Goal: Information Seeking & Learning: Learn about a topic

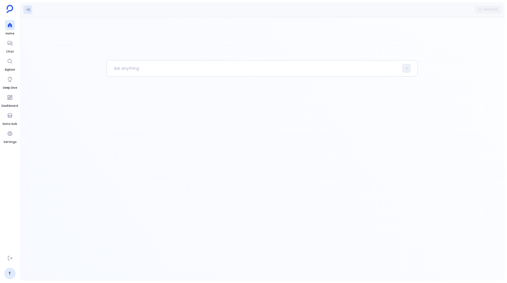
click at [27, 10] on icon at bounding box center [27, 10] width 5 height 4
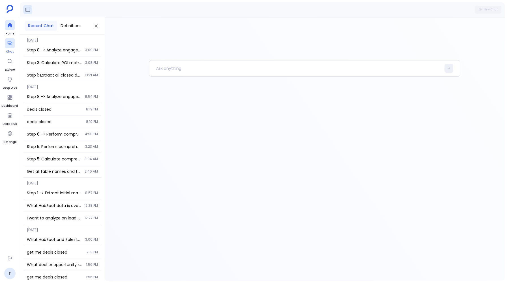
click at [5, 43] on div at bounding box center [10, 43] width 10 height 10
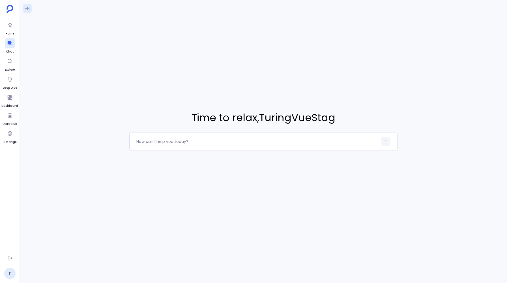
click at [27, 8] on icon at bounding box center [27, 9] width 6 height 6
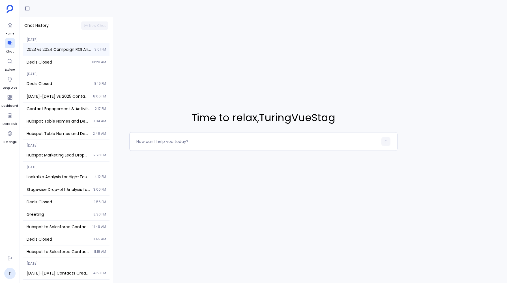
click at [41, 54] on div "2023 vs 2024 Campaign ROI Analysis 3:01 PM" at bounding box center [66, 49] width 86 height 12
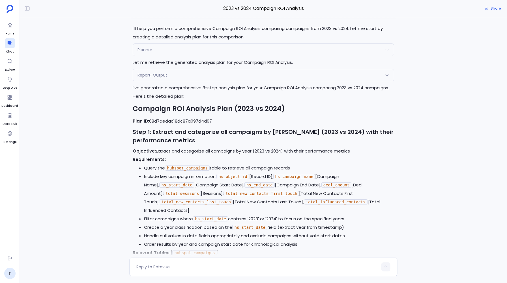
scroll to position [-1752, 0]
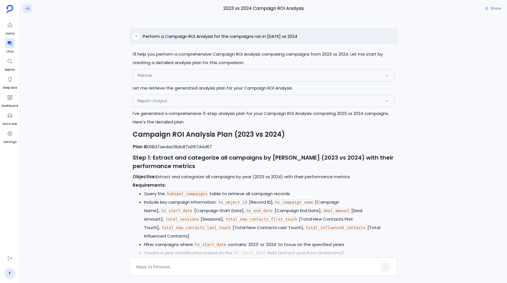
click at [27, 7] on icon at bounding box center [27, 9] width 5 height 4
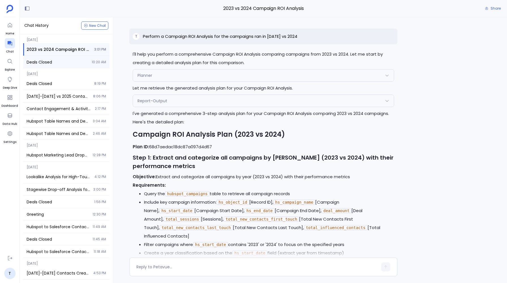
click at [41, 64] on span "Deals Closed" at bounding box center [58, 62] width 62 height 6
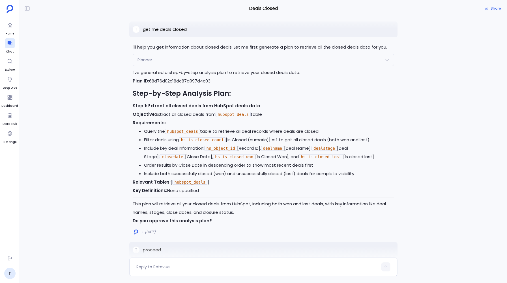
scroll to position [-414, 0]
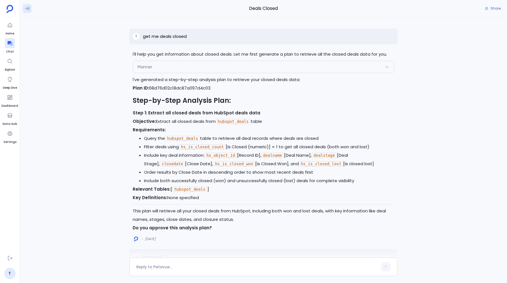
click at [28, 8] on icon at bounding box center [27, 9] width 5 height 4
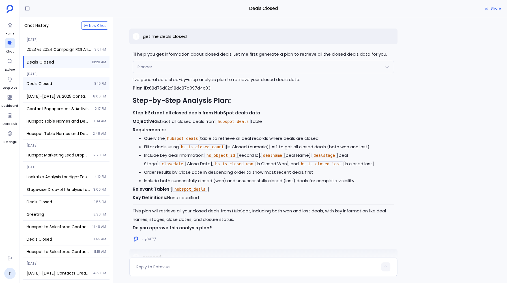
click at [45, 83] on span "Deals Closed" at bounding box center [59, 84] width 64 height 6
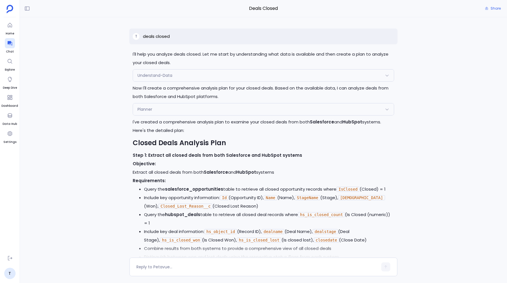
scroll to position [-91, 0]
click at [29, 10] on icon at bounding box center [27, 9] width 5 height 4
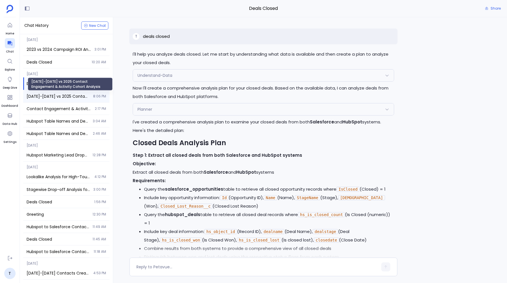
click at [44, 96] on span "[DATE]-[DATE] vs 2025 Contact Engagement & Activity Cohort Analysis" at bounding box center [58, 97] width 63 height 6
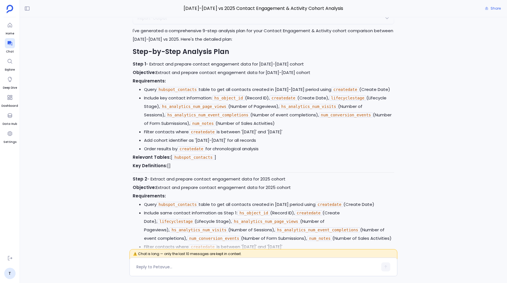
scroll to position [-2376, 0]
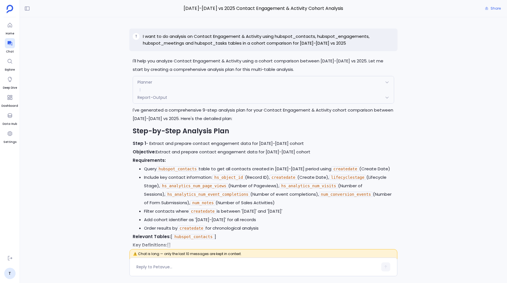
click at [150, 36] on p "I want to do analysis on Contact Engagement & Activity using hubspot_contacts, …" at bounding box center [268, 40] width 251 height 14
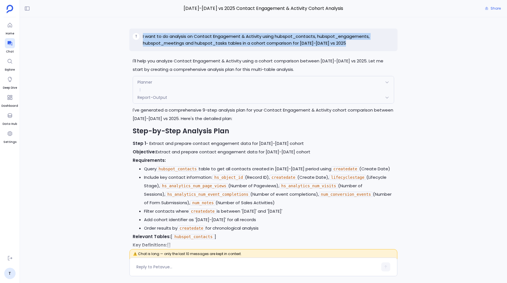
click at [150, 36] on p "I want to do analysis on Contact Engagement & Activity using hubspot_contacts, …" at bounding box center [268, 40] width 251 height 14
copy p "I want to do analysis on Contact Engagement & Activity using hubspot_contacts, …"
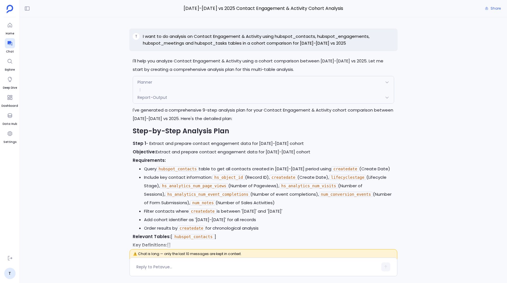
click at [98, 73] on div "I'll create a comprehensive dashboard for your Contact Engagement & Activity co…" at bounding box center [263, 134] width 487 height 235
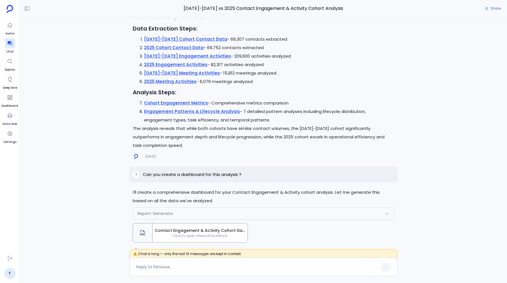
scroll to position [0, 0]
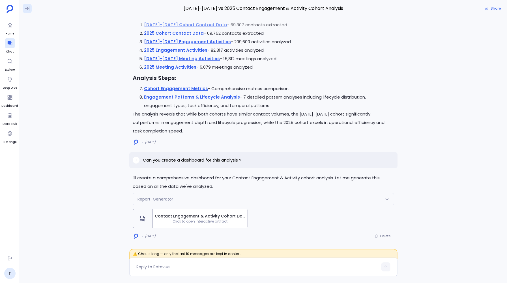
click at [27, 11] on icon at bounding box center [27, 9] width 6 height 6
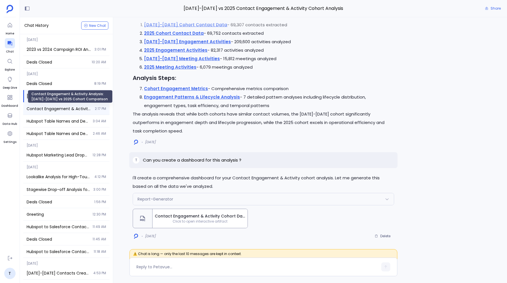
click at [52, 109] on span "Contact Engagement & Activity Analysis: [DATE]-[DATE] vs 2025 Cohort Comparison" at bounding box center [59, 109] width 65 height 6
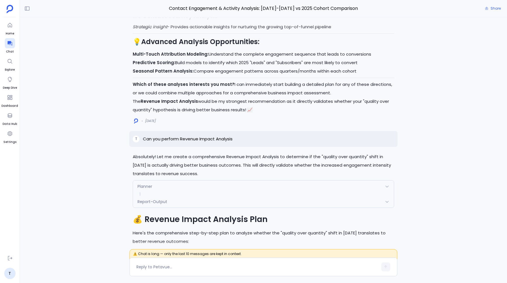
scroll to position [-2515, 0]
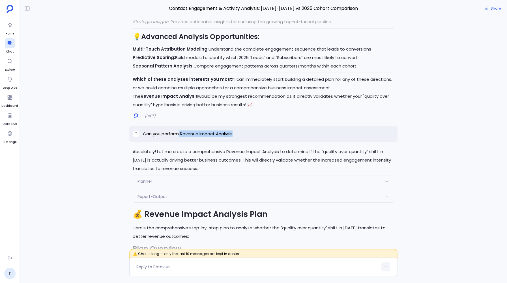
drag, startPoint x: 179, startPoint y: 129, endPoint x: 241, endPoint y: 128, distance: 61.7
click at [241, 128] on div "T Can you perform Revenue Impact Analysis" at bounding box center [263, 134] width 268 height 16
click at [153, 134] on div "T Can you perform Revenue Impact Analysis" at bounding box center [263, 134] width 268 height 16
click at [148, 131] on p "Can you perform Revenue Impact Analysis" at bounding box center [188, 134] width 90 height 7
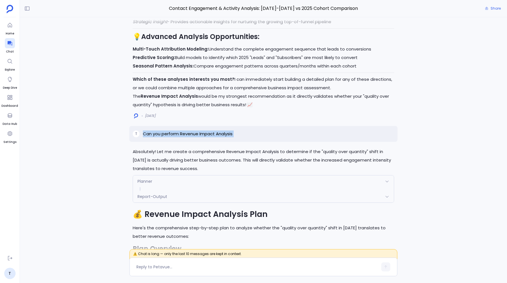
click at [148, 131] on p "Can you perform Revenue Impact Analysis" at bounding box center [188, 134] width 90 height 7
copy p "Can you perform Revenue Impact Analysis"
click at [128, 170] on div "Absolutely! I'll create a comprehensive Revenue Impact Analysis dashboard that …" at bounding box center [263, 134] width 487 height 235
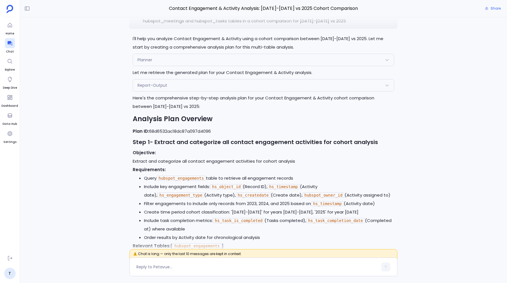
scroll to position [-5422, 0]
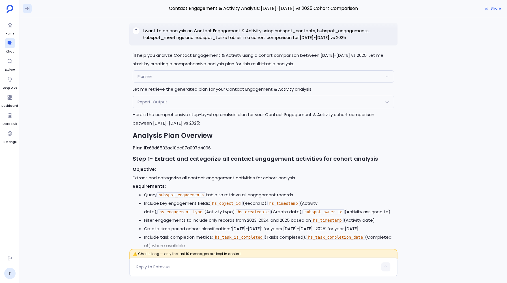
click at [26, 7] on icon at bounding box center [27, 9] width 6 height 6
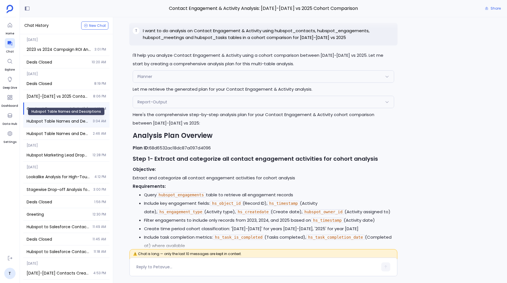
click at [44, 118] on span "Hubspot Table Names and Descriptions" at bounding box center [58, 121] width 63 height 6
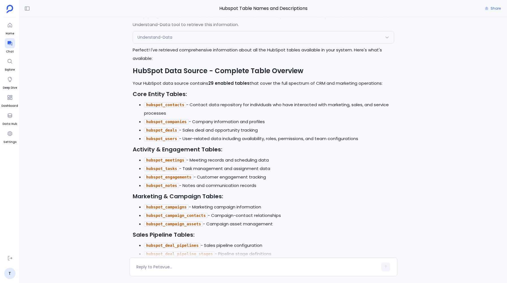
scroll to position [-3023, 0]
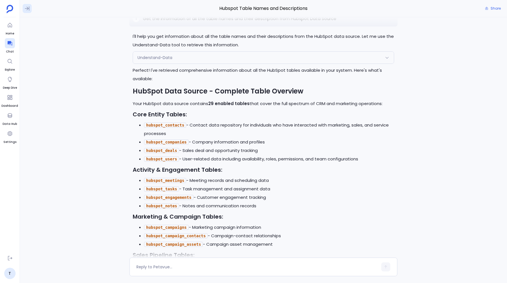
click at [26, 9] on icon at bounding box center [27, 9] width 6 height 6
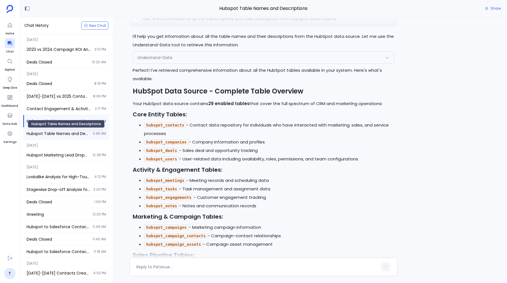
click at [57, 132] on span "Hubspot Table Names and Descriptions" at bounding box center [58, 134] width 63 height 6
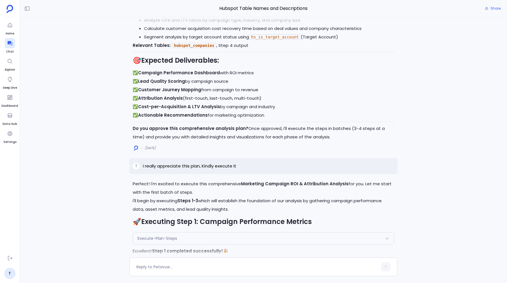
scroll to position [-1412, 0]
click at [245, 184] on strong "Marketing Campaign ROI & Attribution Analysis" at bounding box center [294, 185] width 107 height 6
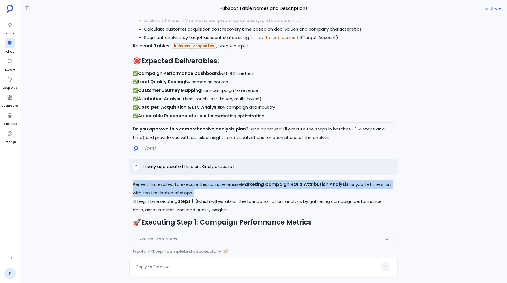
click at [245, 184] on strong "Marketing Campaign ROI & Attribution Analysis" at bounding box center [294, 185] width 107 height 6
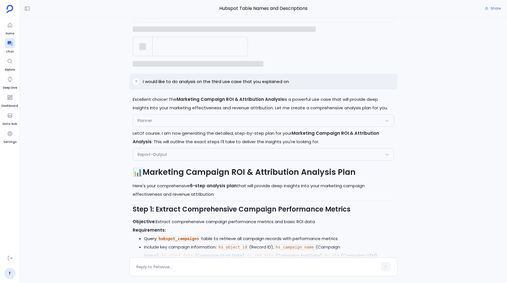
scroll to position [-2379, 0]
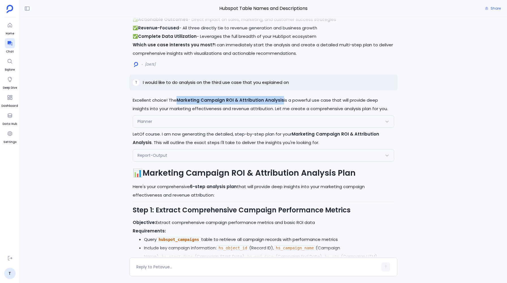
drag, startPoint x: 177, startPoint y: 93, endPoint x: 280, endPoint y: 95, distance: 103.0
click at [280, 96] on p "Excellent choice! The Marketing Campaign ROI & Attribution Analysis is a powerf…" at bounding box center [263, 104] width 261 height 17
copy strong "Marketing Campaign ROI & Attribution Analysis"
click at [122, 130] on div "Perfect! Let's continue with Option 1 and proceed directly to Steps 5-6 using t…" at bounding box center [263, 137] width 487 height 241
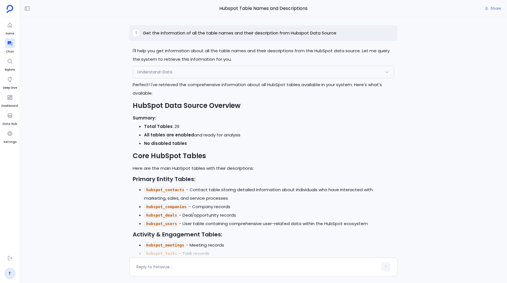
scroll to position [-3186, 0]
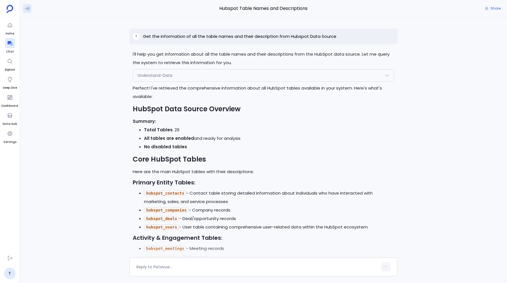
click at [27, 4] on button at bounding box center [27, 8] width 9 height 9
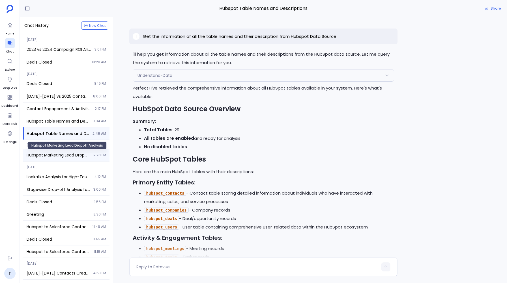
click at [46, 152] on span "Hubspot Marketing Lead Dropoff Analysis" at bounding box center [58, 155] width 63 height 6
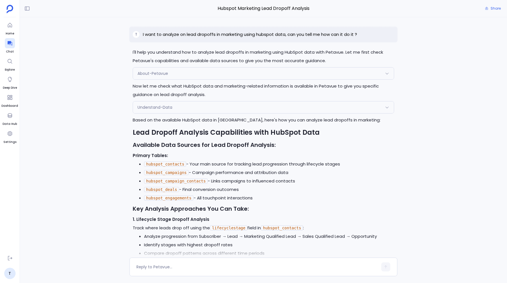
scroll to position [-332, 0]
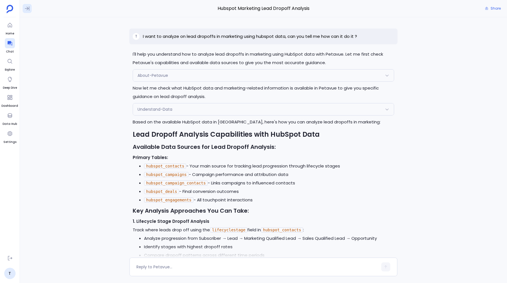
click at [29, 8] on icon at bounding box center [27, 9] width 6 height 6
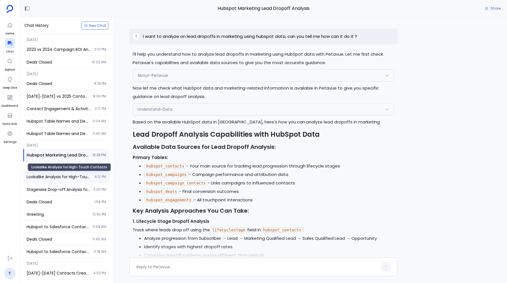
click at [45, 176] on span "Lookalike Analysis for High-Touch Contacts" at bounding box center [59, 177] width 64 height 6
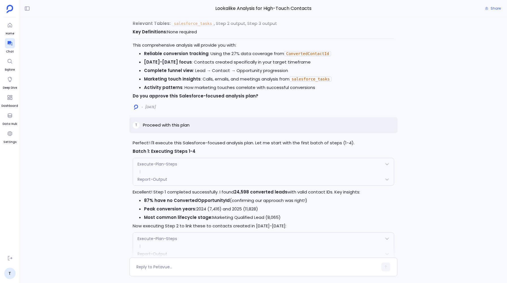
scroll to position [-10745, 0]
